Goal: Find specific page/section: Find specific page/section

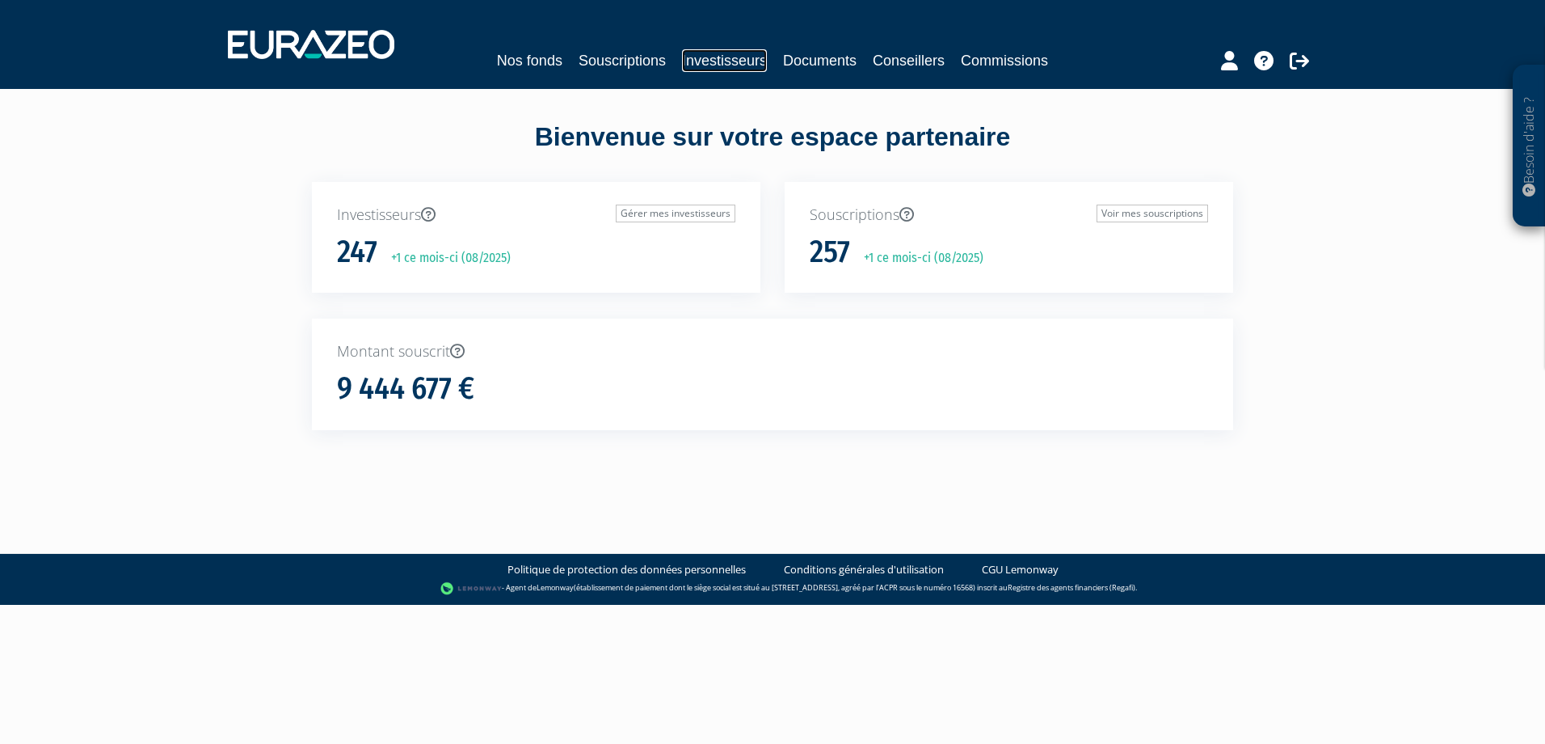
click at [746, 61] on link "Investisseurs" at bounding box center [724, 60] width 85 height 23
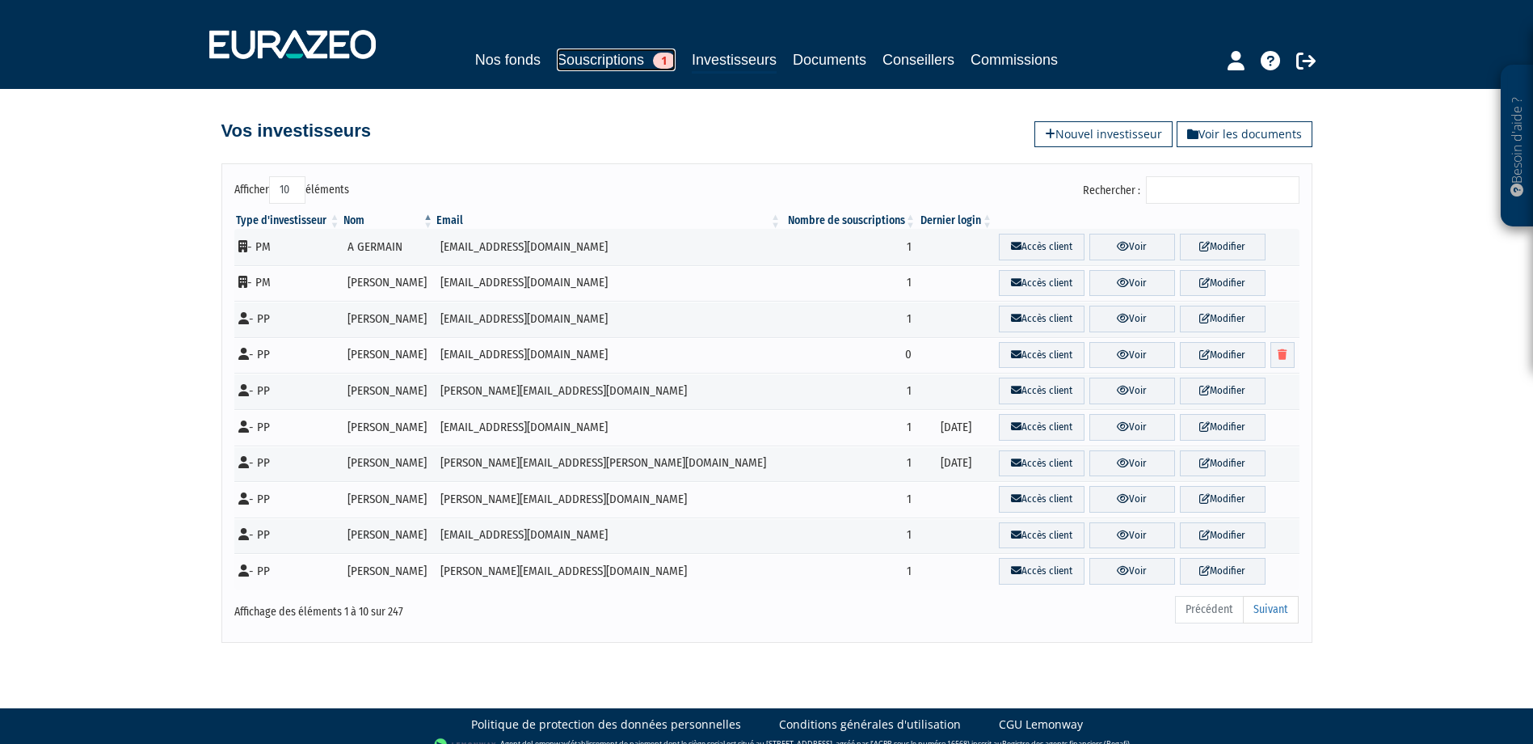
click at [603, 55] on link "Souscriptions 1" at bounding box center [616, 59] width 119 height 23
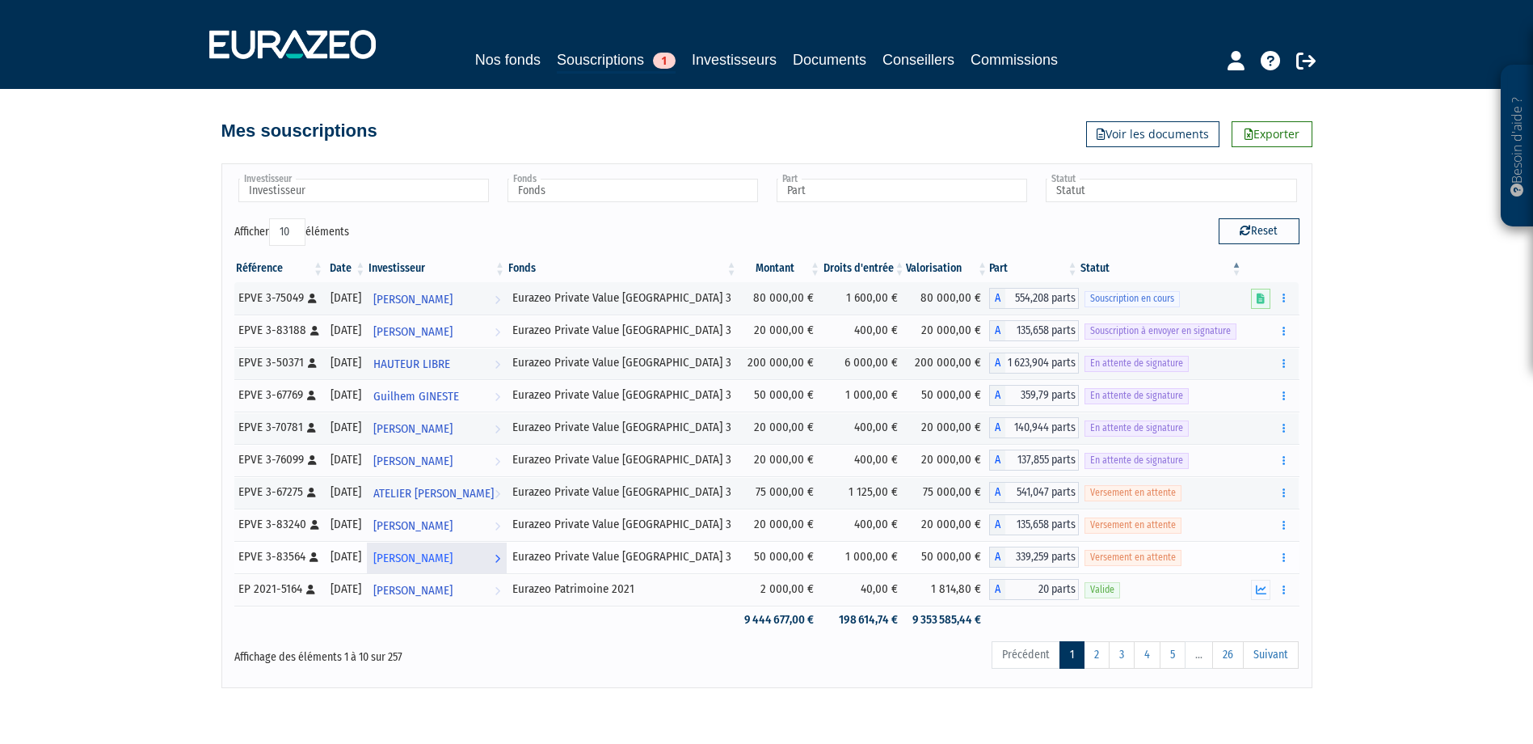
click at [507, 560] on link "Frédéric DUSART Voir l'investisseur" at bounding box center [437, 557] width 140 height 32
